Goal: Information Seeking & Learning: Find specific fact

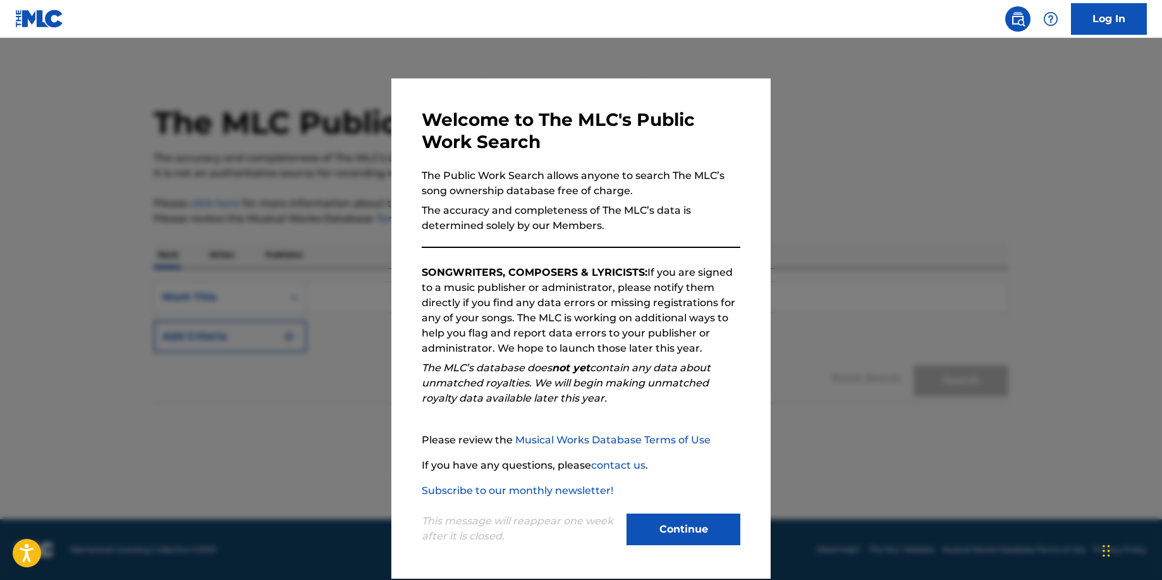
click at [688, 527] on button "Continue" at bounding box center [683, 529] width 114 height 32
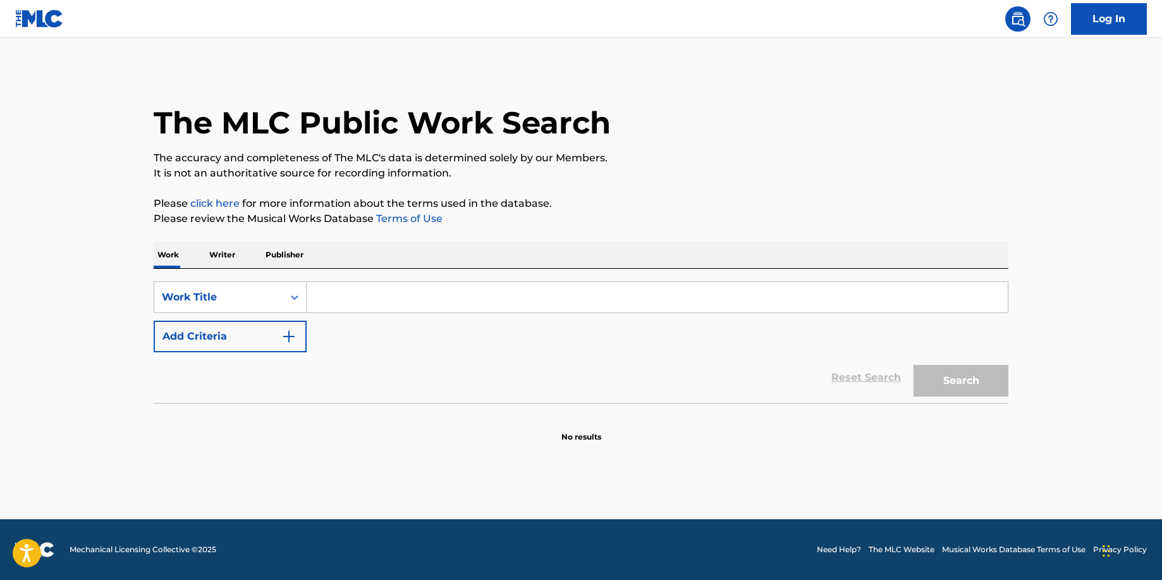
click at [363, 294] on input "Search Form" at bounding box center [657, 297] width 701 height 30
paste input "FUCK ME (INTERLUDE)"
type input "FUCK ME (INTERLUDE)"
click at [913, 365] on button "Search" at bounding box center [960, 381] width 95 height 32
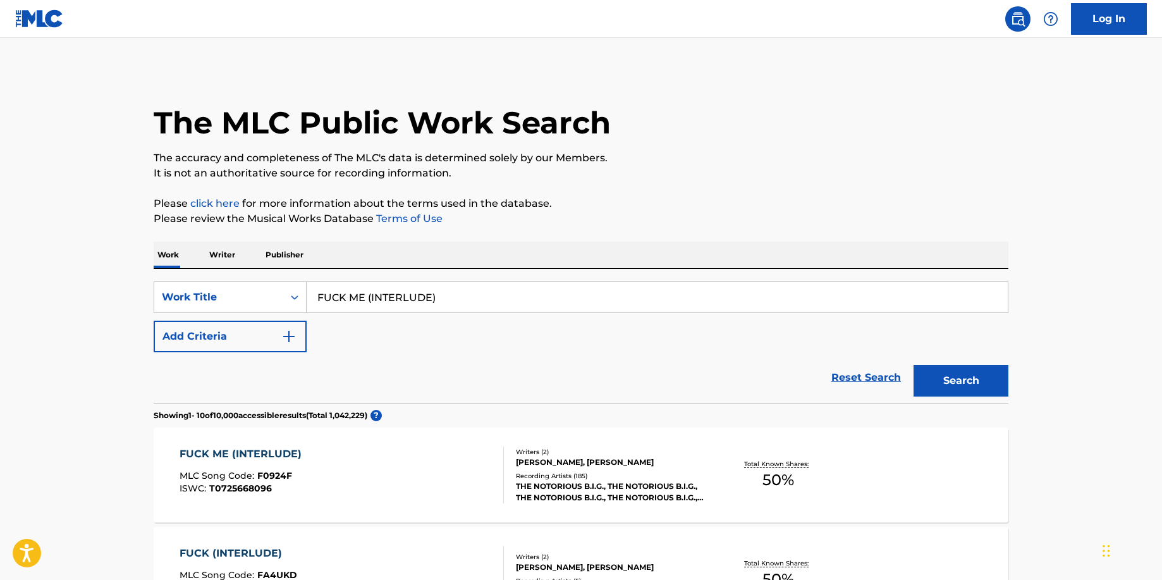
click at [247, 452] on div "FUCK ME (INTERLUDE)" at bounding box center [244, 453] width 128 height 15
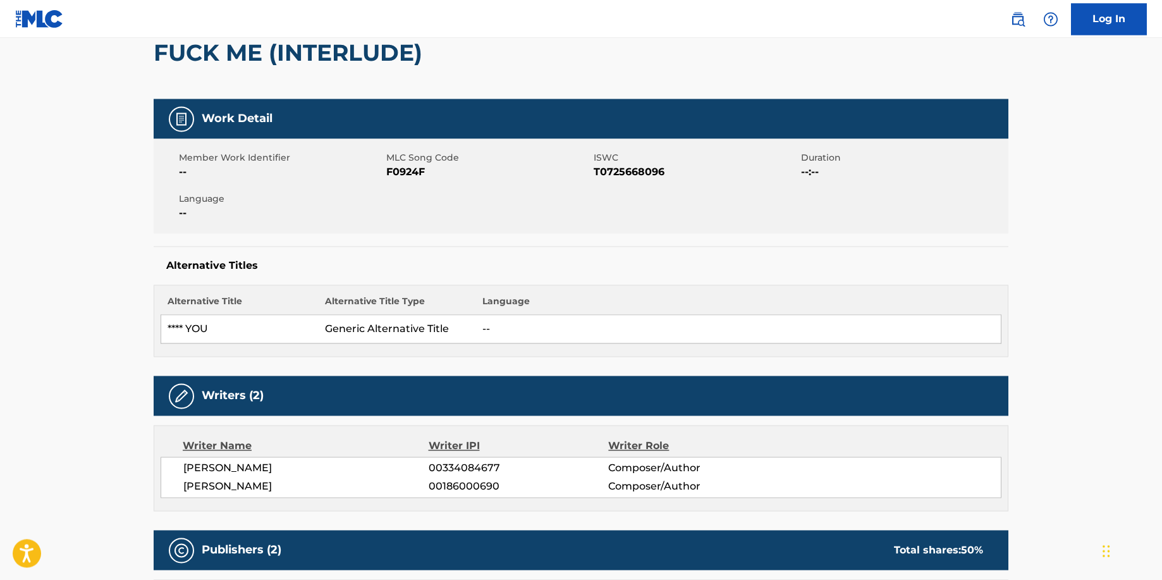
scroll to position [129, 0]
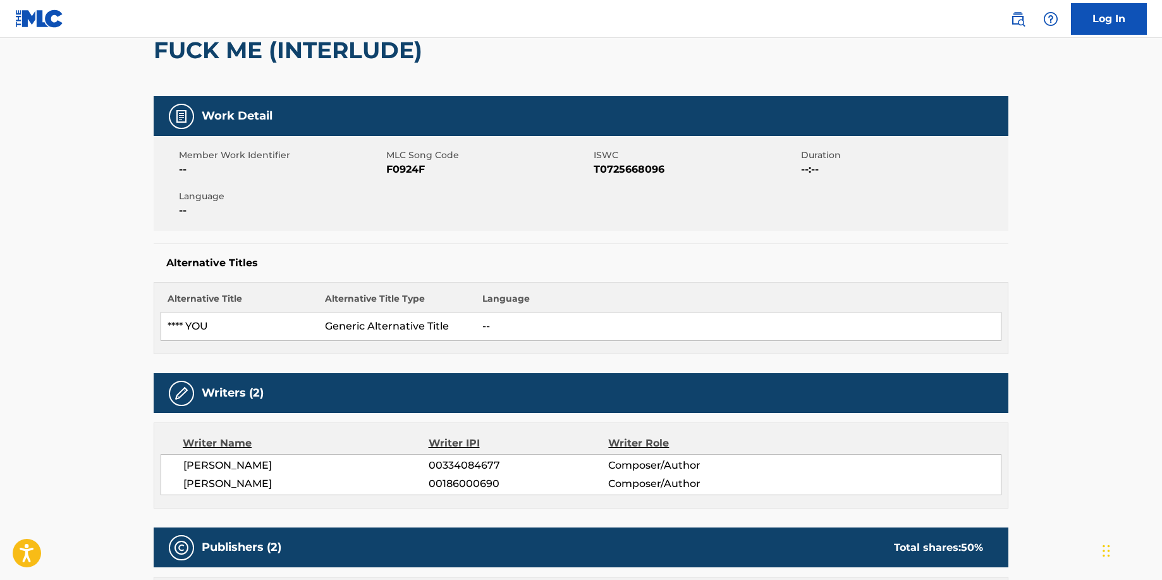
click at [581, 215] on div "Member Work Identifier -- MLC Song Code F0924F ISWC T0725668096 Duration --:-- …" at bounding box center [581, 183] width 855 height 95
drag, startPoint x: 287, startPoint y: 487, endPoint x: 179, endPoint y: 487, distance: 108.1
click at [179, 487] on div "[PERSON_NAME] 00334084677 Composer/Author [PERSON_NAME] 00186000690 Composer/Au…" at bounding box center [581, 474] width 841 height 41
copy span "[PERSON_NAME]"
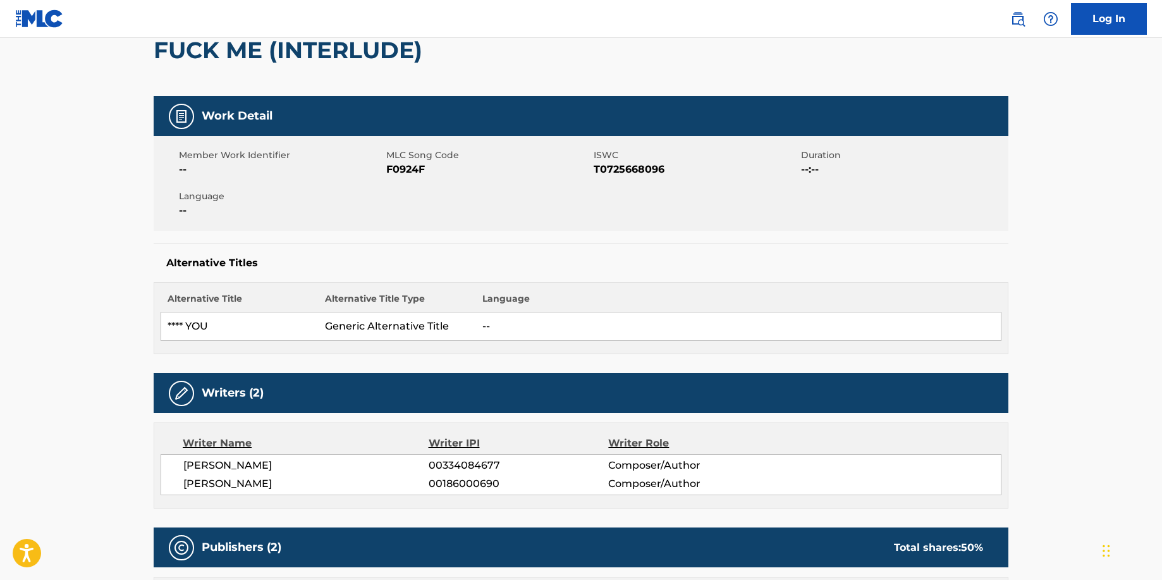
drag, startPoint x: 284, startPoint y: 485, endPoint x: 180, endPoint y: 487, distance: 104.3
click at [180, 487] on div "[PERSON_NAME] 00334084677 Composer/Author [PERSON_NAME] 00186000690 Composer/Au…" at bounding box center [581, 474] width 841 height 41
copy span "[PERSON_NAME]"
click at [959, 261] on h5 "Alternative Titles" at bounding box center [580, 263] width 829 height 13
click at [637, 199] on div "Member Work Identifier -- MLC Song Code F0924F ISWC T0725668096 Duration --:-- …" at bounding box center [581, 183] width 855 height 95
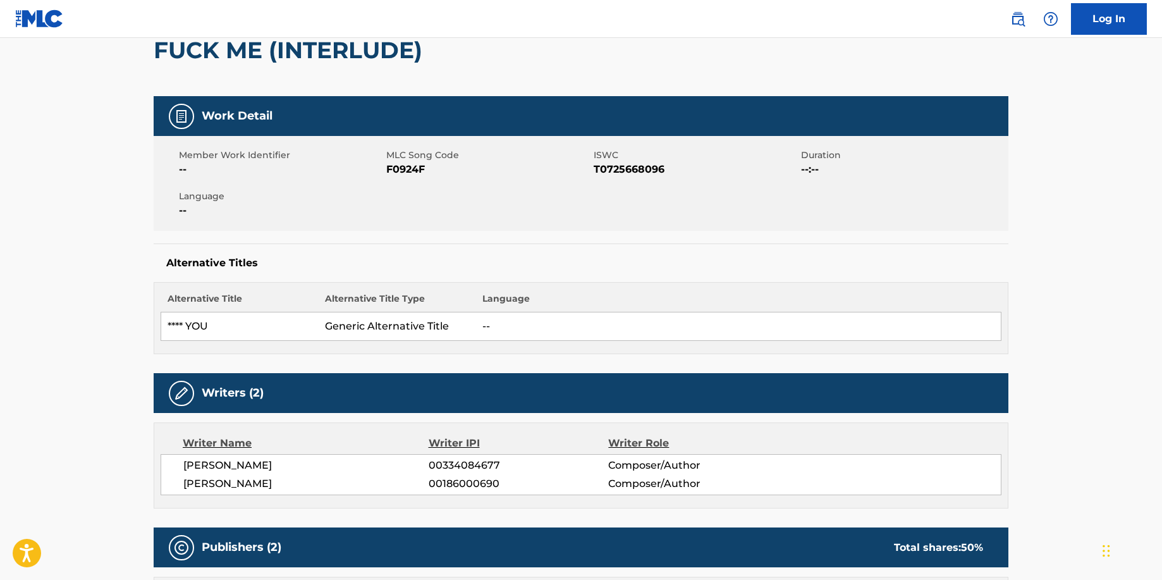
click at [410, 169] on span "F0924F" at bounding box center [488, 169] width 204 height 15
copy span "F0924F"
click at [640, 169] on span "T0725668096" at bounding box center [695, 169] width 204 height 15
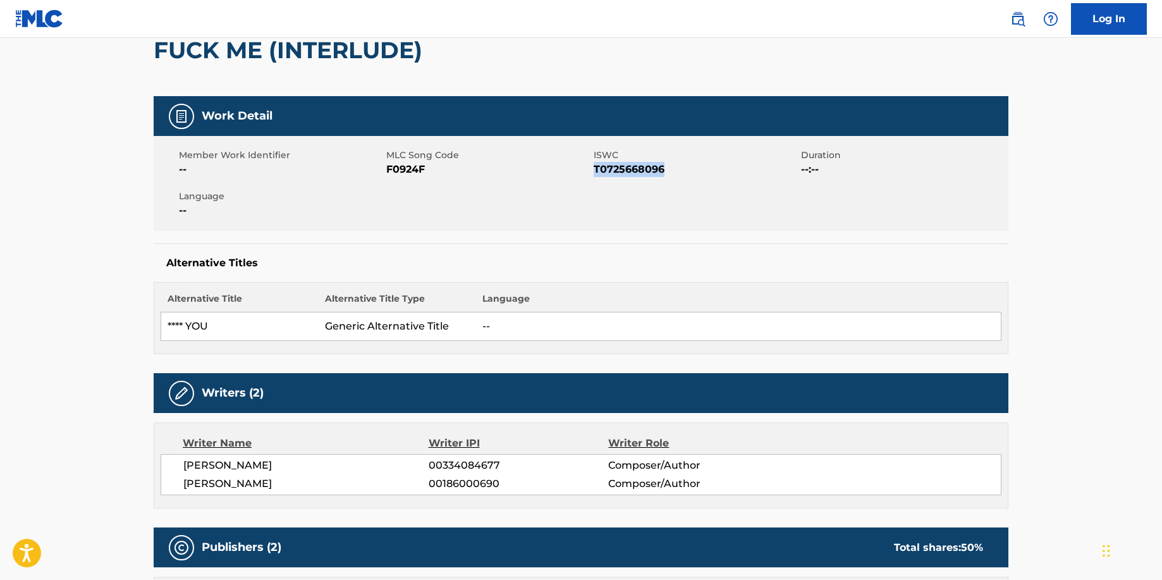
copy span "T0725668096"
